Goal: Task Accomplishment & Management: Manage account settings

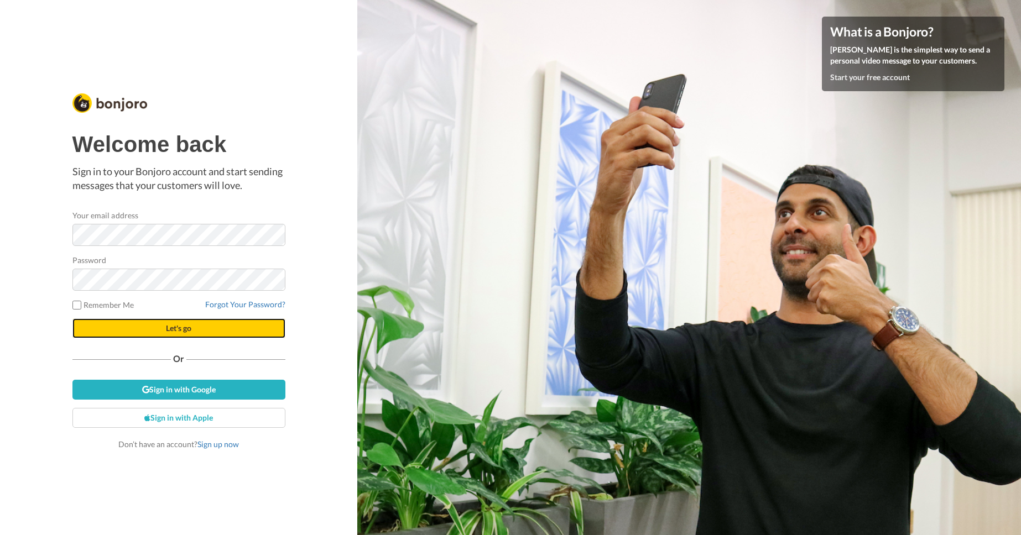
click at [176, 324] on span "Let's go" at bounding box center [178, 327] width 25 height 9
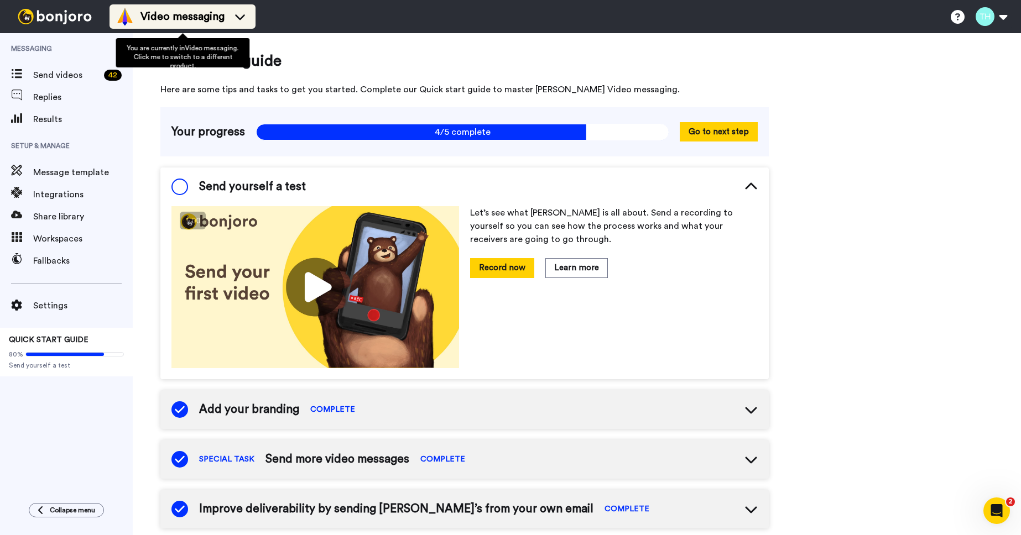
click at [162, 16] on span "Video messaging" at bounding box center [182, 16] width 84 height 15
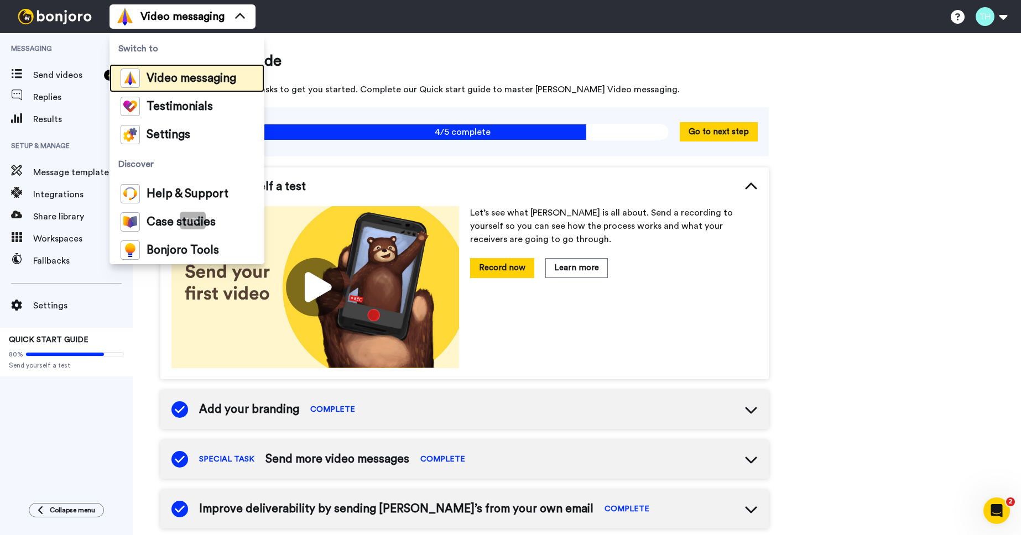
click at [155, 76] on span "Video messaging" at bounding box center [192, 78] width 90 height 11
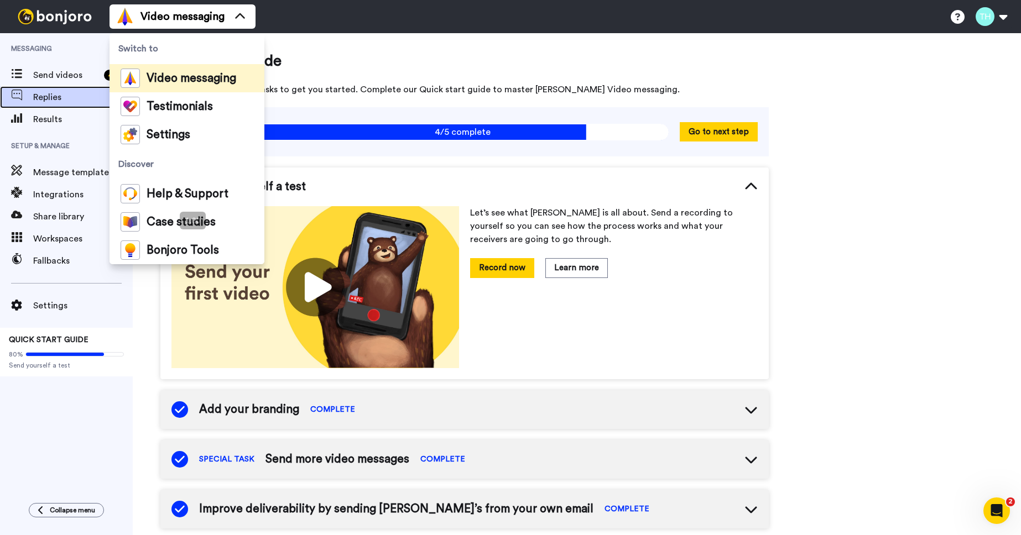
click at [51, 98] on span "Replies" at bounding box center [83, 97] width 100 height 13
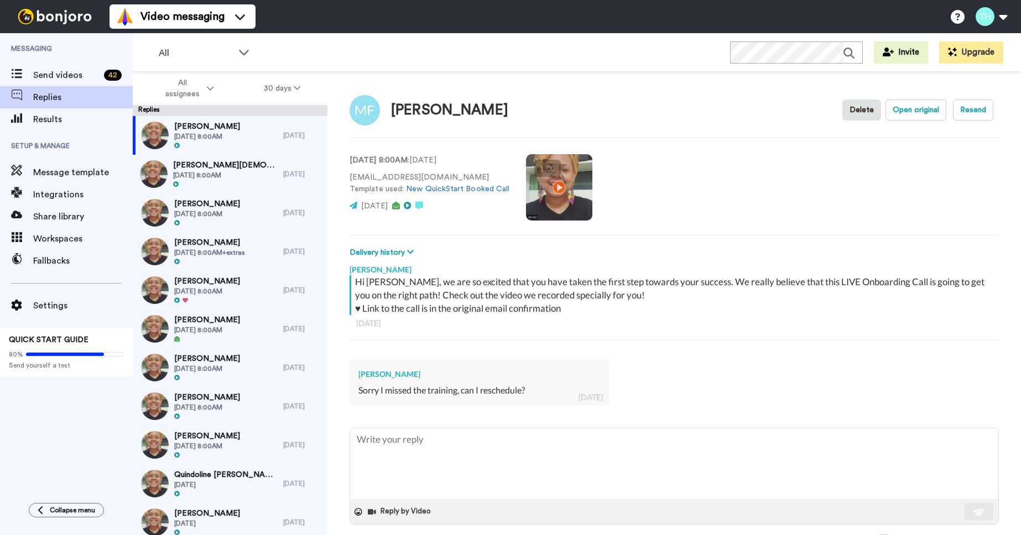
click at [372, 375] on div "Mack Finley" at bounding box center [479, 374] width 242 height 11
click at [408, 180] on p "mack808@hotmail.com Template used: New QuickStart Booked Call" at bounding box center [429, 183] width 160 height 23
copy p "mack808@hotmail.com"
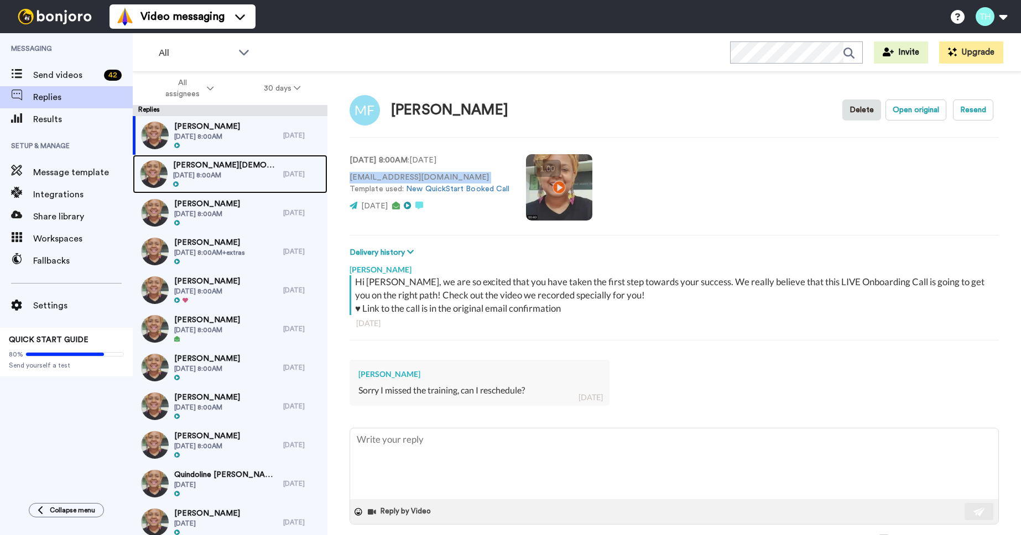
click at [233, 176] on span "Wed, Aug 20th 2025 @ 8:00AM" at bounding box center [225, 175] width 105 height 9
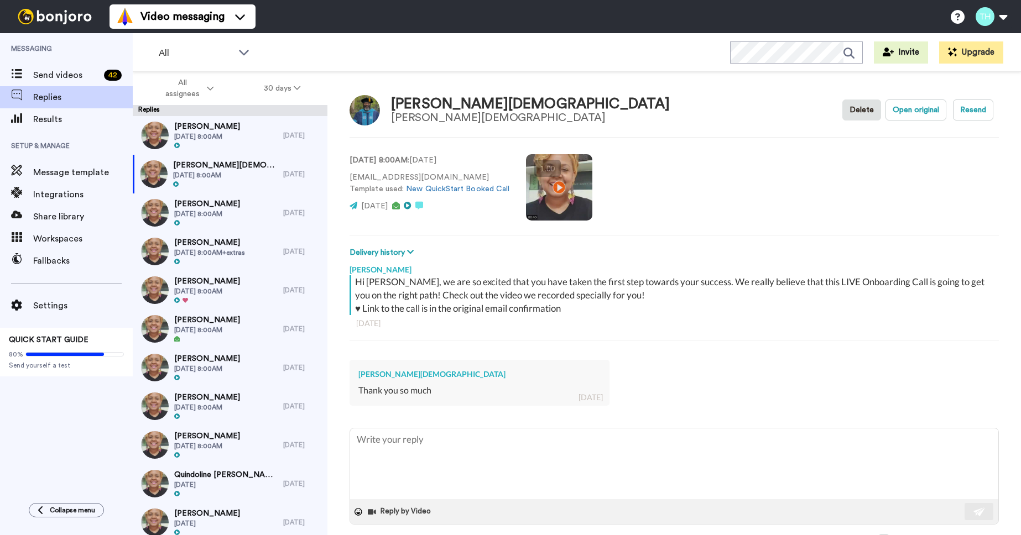
click at [388, 177] on p "weclosedealsnow@gmail.com Template used: New QuickStart Booked Call" at bounding box center [429, 183] width 160 height 23
copy p "weclosedealsnow@gmail.com"
type textarea "x"
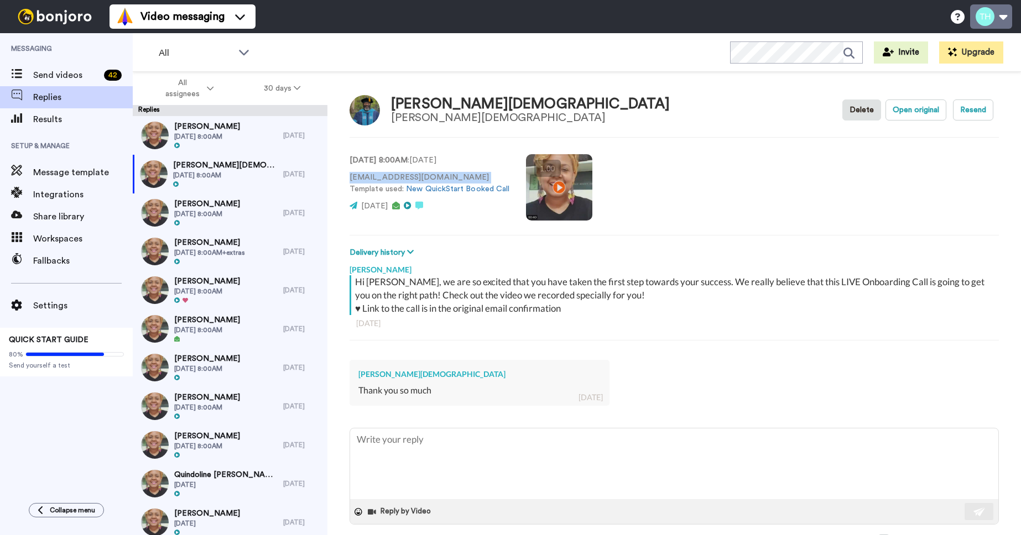
click at [1002, 18] on button at bounding box center [991, 16] width 42 height 24
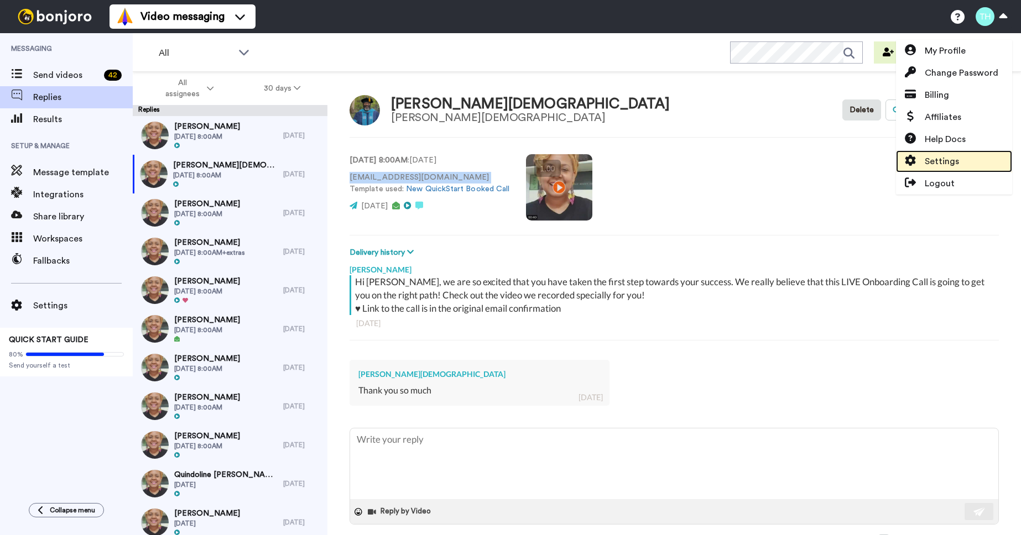
click at [930, 164] on span "Settings" at bounding box center [942, 161] width 34 height 13
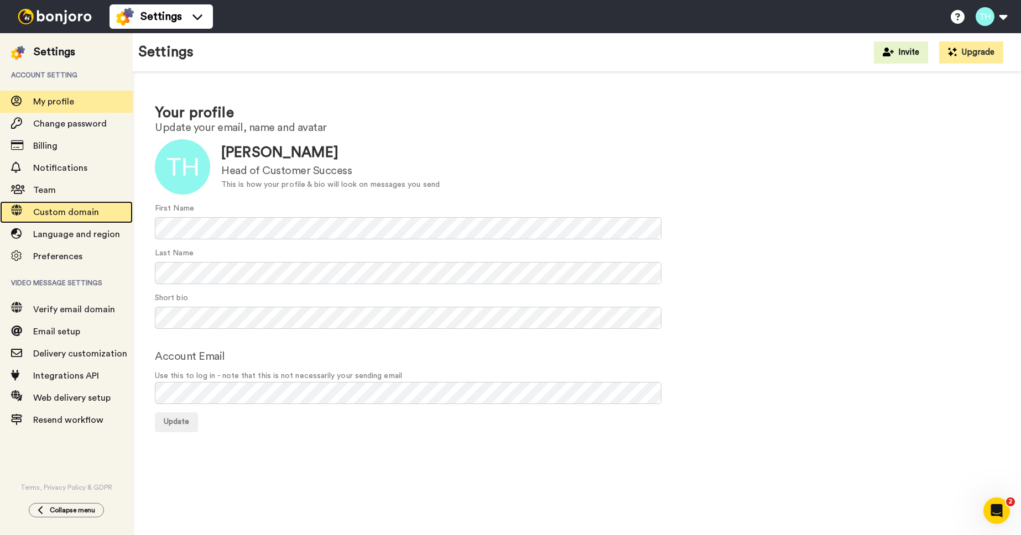
click at [71, 216] on span "Custom domain" at bounding box center [66, 212] width 66 height 9
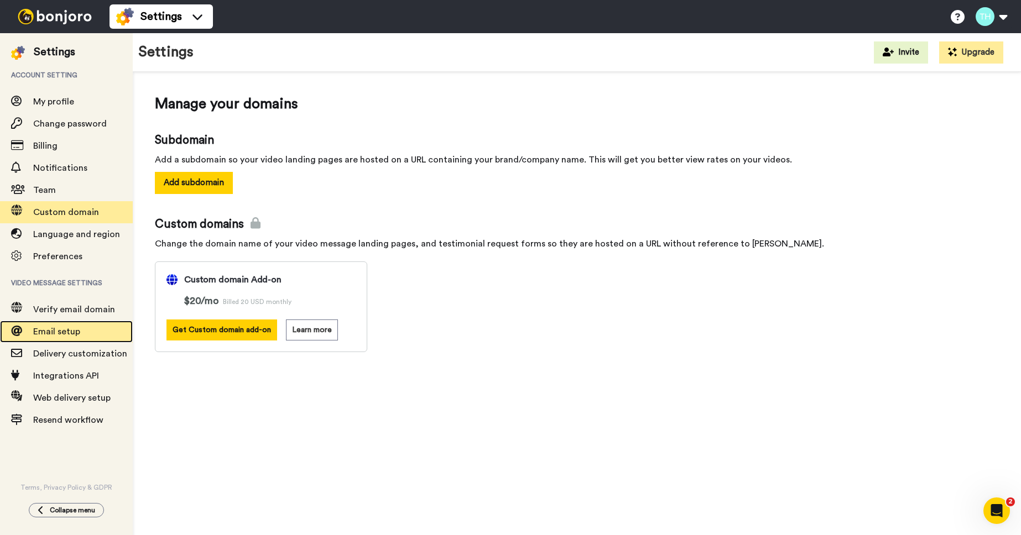
click at [56, 327] on span "Email setup" at bounding box center [56, 331] width 47 height 9
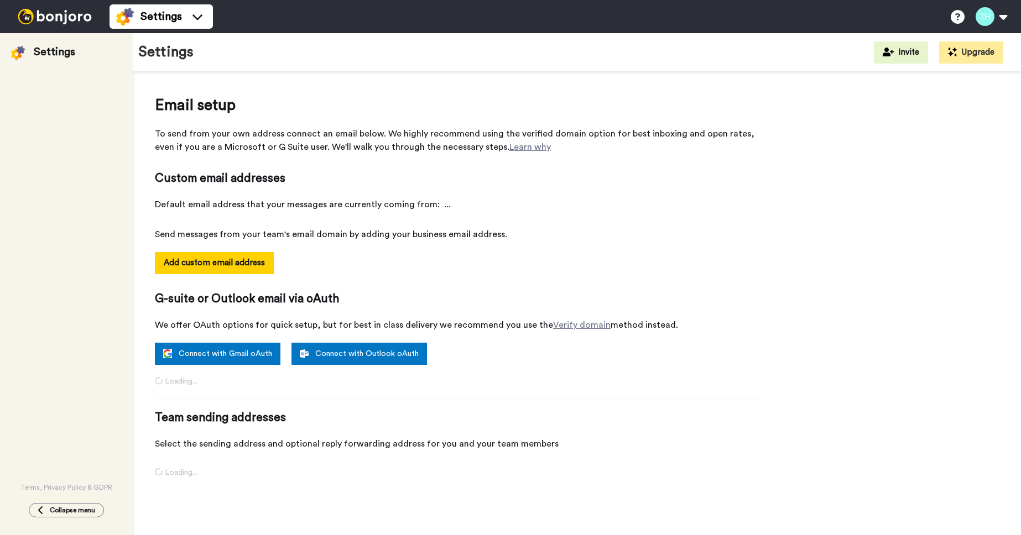
select select "100478"
select select "112293"
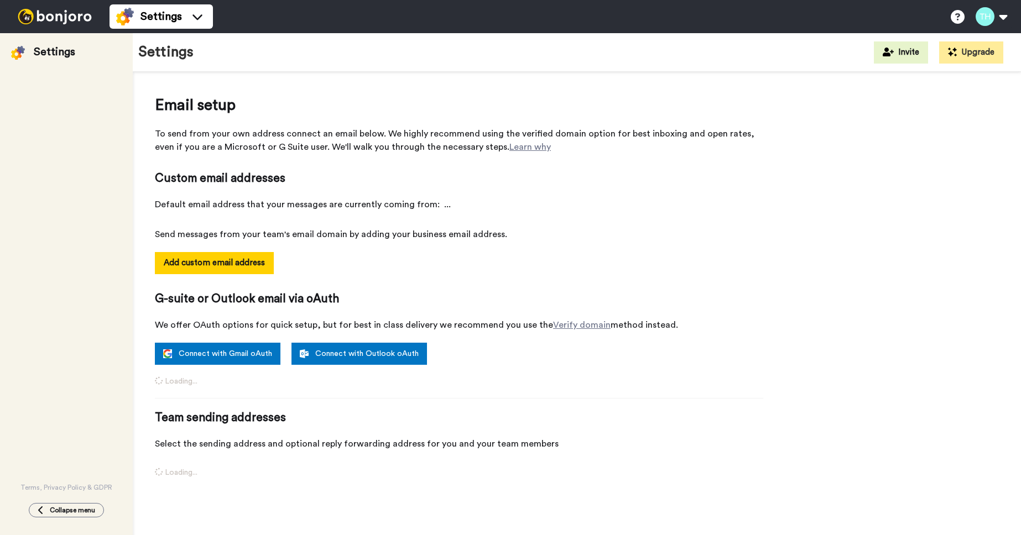
select select "112293"
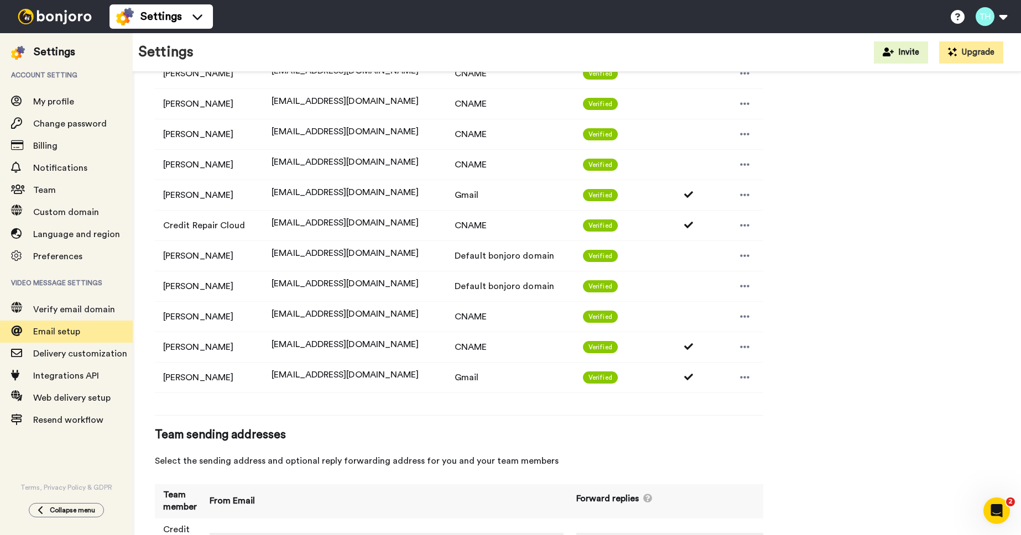
scroll to position [510, 0]
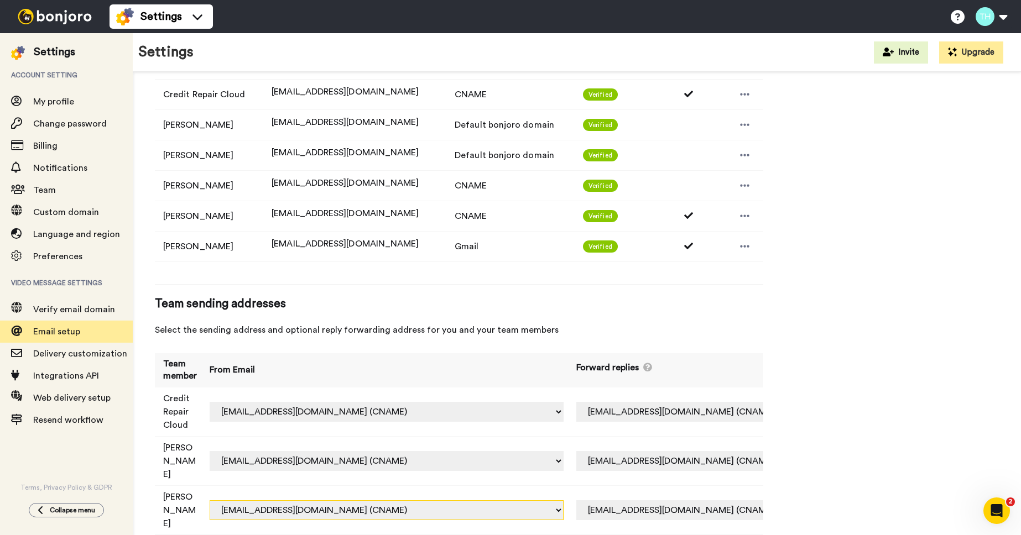
click at [489, 500] on select "[PERSON_NAME][EMAIL_ADDRESS][PERSON_NAME][DOMAIN_NAME] (Default) [PERSON_NAME][…" at bounding box center [387, 510] width 354 height 20
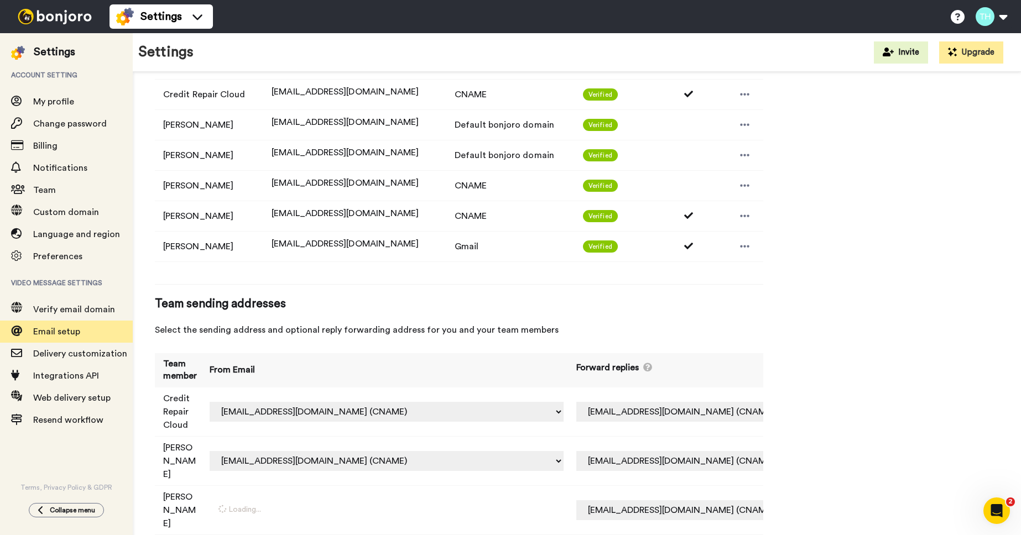
select select "100478"
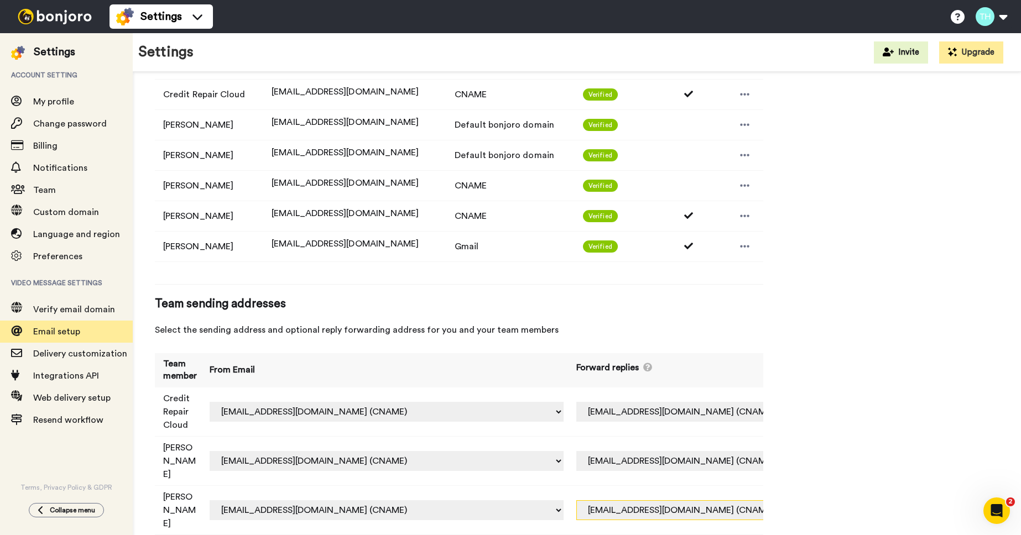
click at [640, 500] on select "Off [EMAIL_ADDRESS][DOMAIN_NAME] (CNAME) [EMAIL_ADDRESS][DOMAIN_NAME] (Default …" at bounding box center [717, 510] width 282 height 20
select select "100478"
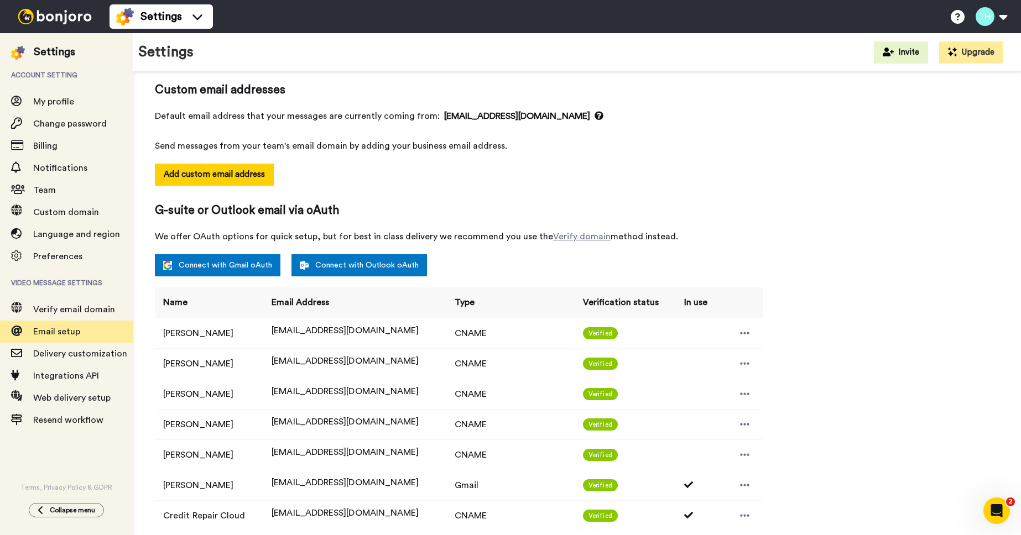
scroll to position [0, 0]
